Goal: Find specific page/section: Find specific page/section

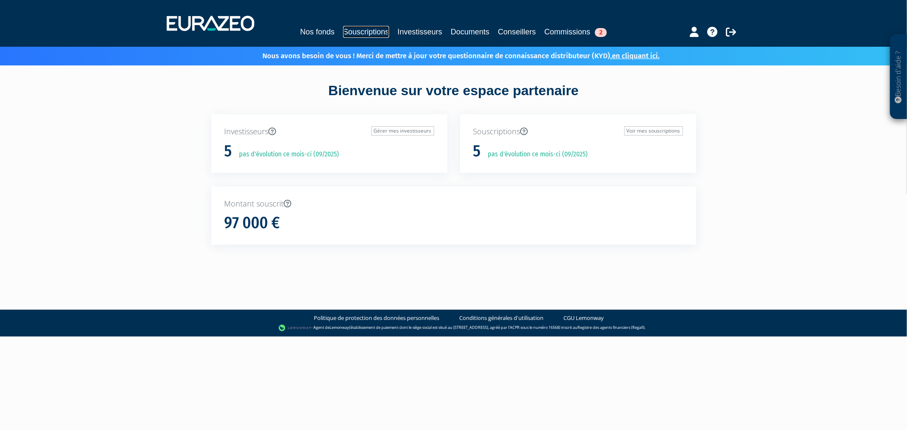
click at [349, 27] on link "Souscriptions" at bounding box center [366, 32] width 46 height 12
click at [352, 26] on link "Souscriptions" at bounding box center [366, 32] width 46 height 12
